Goal: Task Accomplishment & Management: Manage account settings

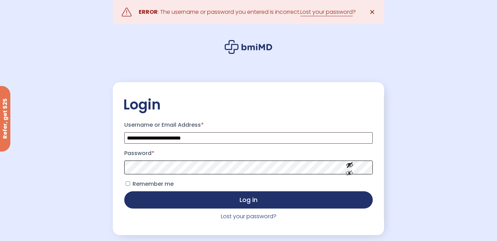
click at [124, 191] on button "Log in" at bounding box center [248, 199] width 249 height 17
click at [232, 215] on link "Lost your password?" at bounding box center [249, 216] width 56 height 8
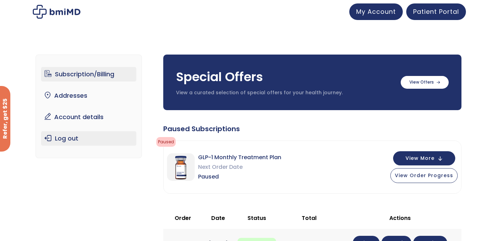
click at [56, 136] on link "Log out" at bounding box center [89, 138] width 96 height 15
